Goal: Task Accomplishment & Management: Use online tool/utility

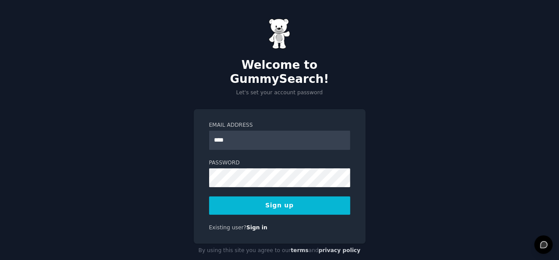
type input "**********"
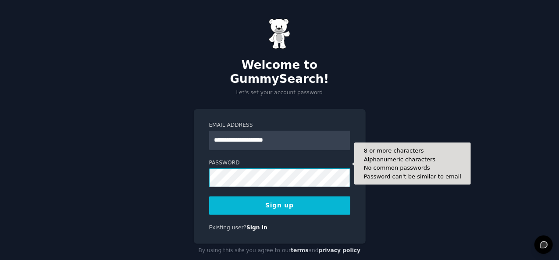
click at [209, 196] on button "Sign up" at bounding box center [279, 205] width 141 height 18
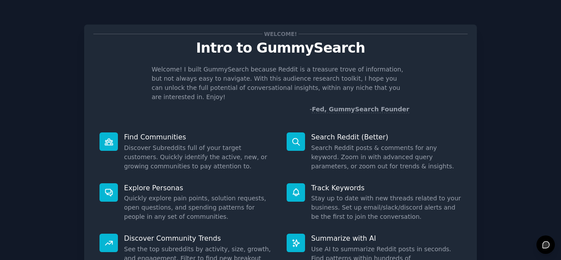
scroll to position [82, 0]
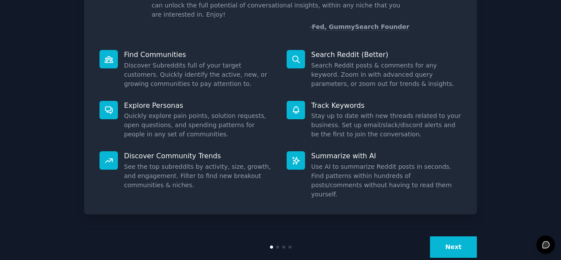
click at [447, 236] on button "Next" at bounding box center [453, 246] width 47 height 21
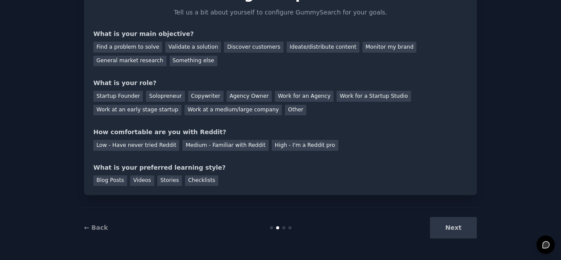
scroll to position [53, 0]
click at [151, 44] on div "Find a problem to solve" at bounding box center [127, 47] width 69 height 11
click at [229, 55] on div "Find a problem to solve Validate a solution Discover customers Ideate/distribut…" at bounding box center [280, 53] width 374 height 28
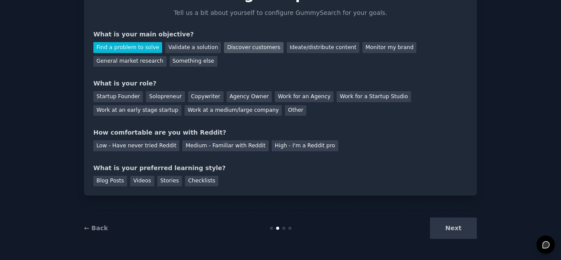
click at [237, 50] on div "Discover customers" at bounding box center [253, 47] width 59 height 11
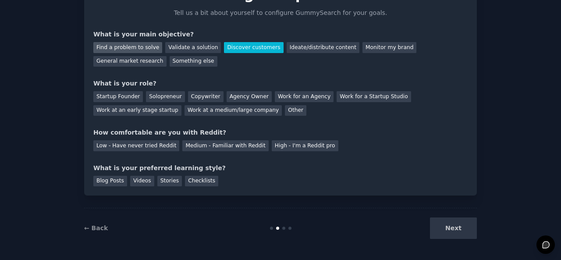
click at [139, 43] on div "Find a problem to solve" at bounding box center [127, 47] width 69 height 11
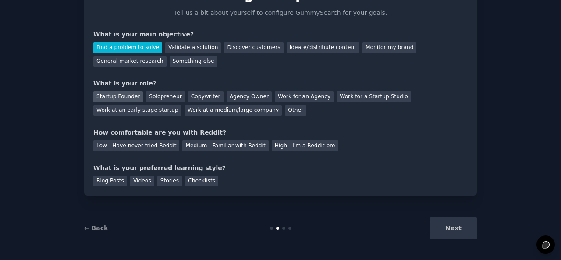
click at [119, 92] on div "Startup Founder" at bounding box center [118, 96] width 50 height 11
click at [162, 143] on div "Low - Have never tried Reddit" at bounding box center [136, 145] width 86 height 11
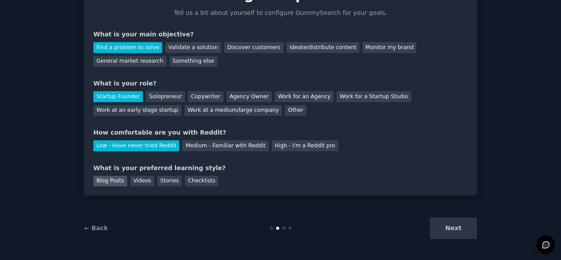
click at [117, 178] on div "Blog Posts" at bounding box center [110, 181] width 34 height 11
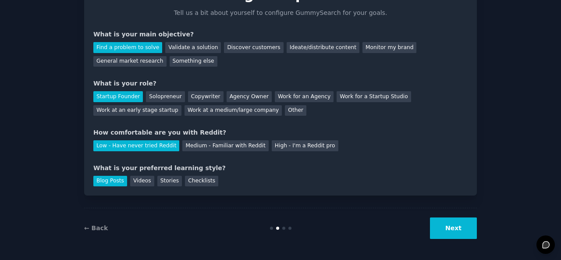
click at [434, 220] on button "Next" at bounding box center [453, 227] width 47 height 21
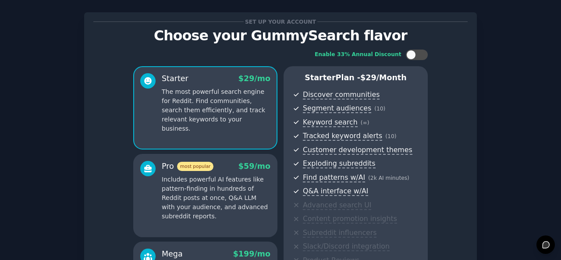
scroll to position [160, 0]
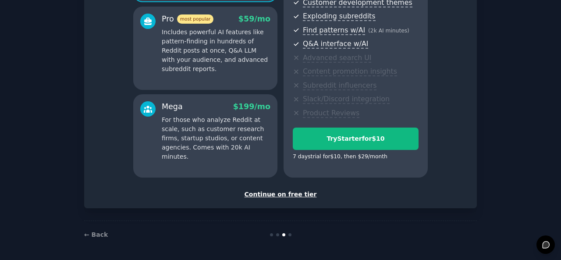
click at [278, 195] on div "Continue on free tier" at bounding box center [280, 194] width 374 height 9
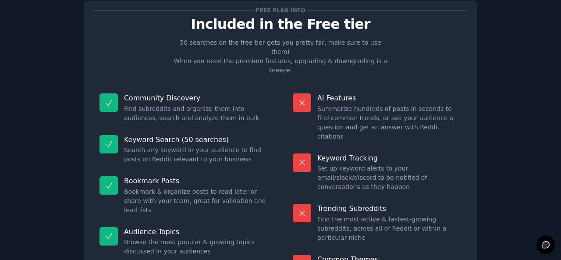
scroll to position [81, 0]
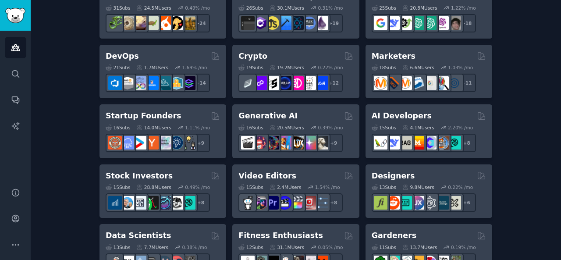
scroll to position [55, 0]
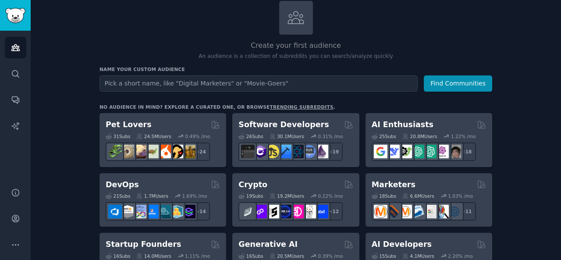
click at [191, 89] on input "text" at bounding box center [259, 83] width 318 height 16
type input "petshop owners"
click at [424, 75] on button "Find Communities" at bounding box center [458, 83] width 68 height 16
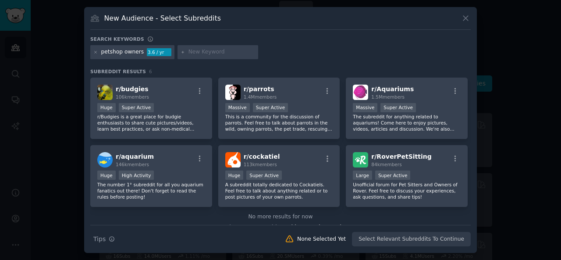
click at [466, 15] on icon at bounding box center [465, 18] width 9 height 9
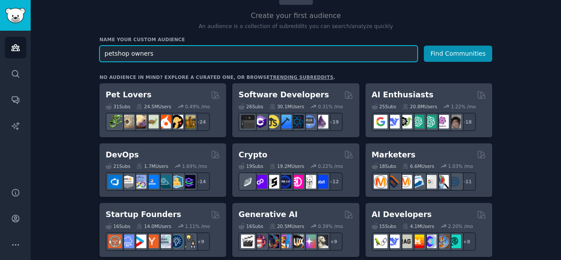
scroll to position [115, 0]
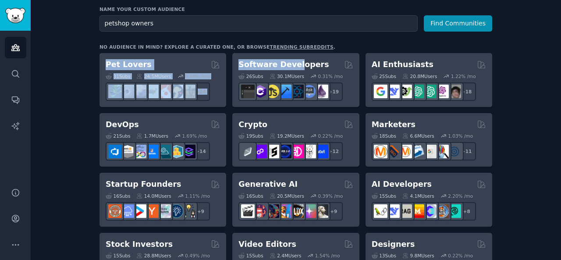
drag, startPoint x: 315, startPoint y: 64, endPoint x: 324, endPoint y: 39, distance: 27.0
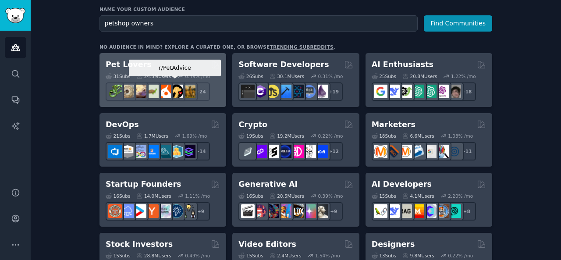
scroll to position [342, 0]
